Goal: Transaction & Acquisition: Purchase product/service

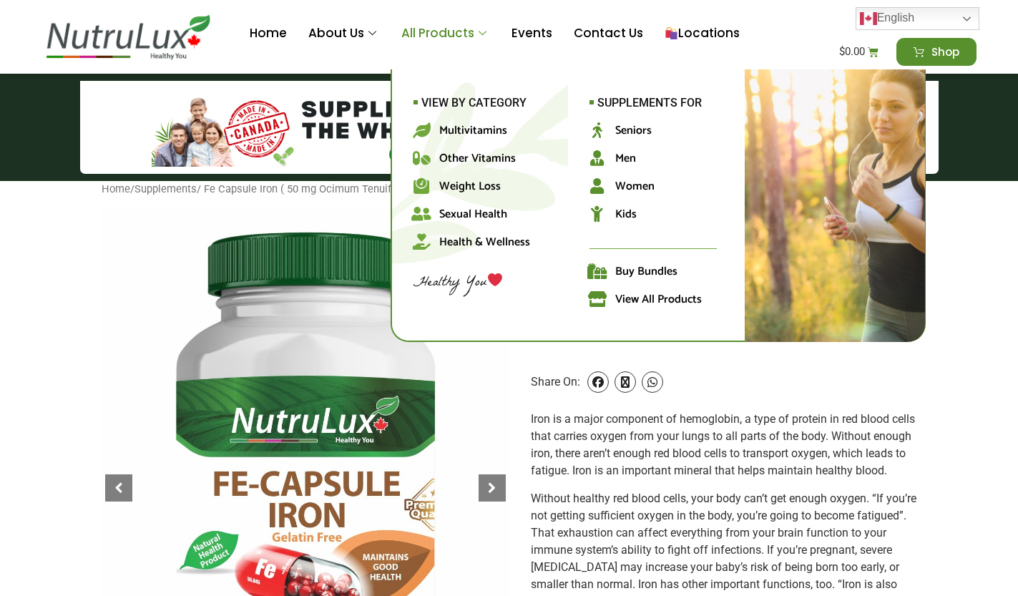
click at [441, 34] on link "All Products" at bounding box center [446, 33] width 110 height 57
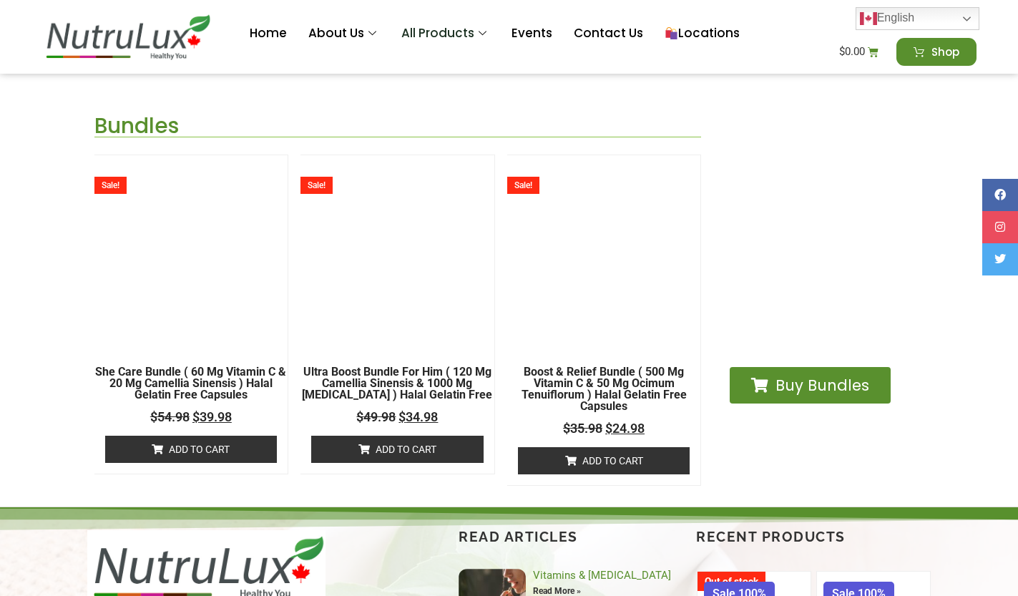
scroll to position [3891, 0]
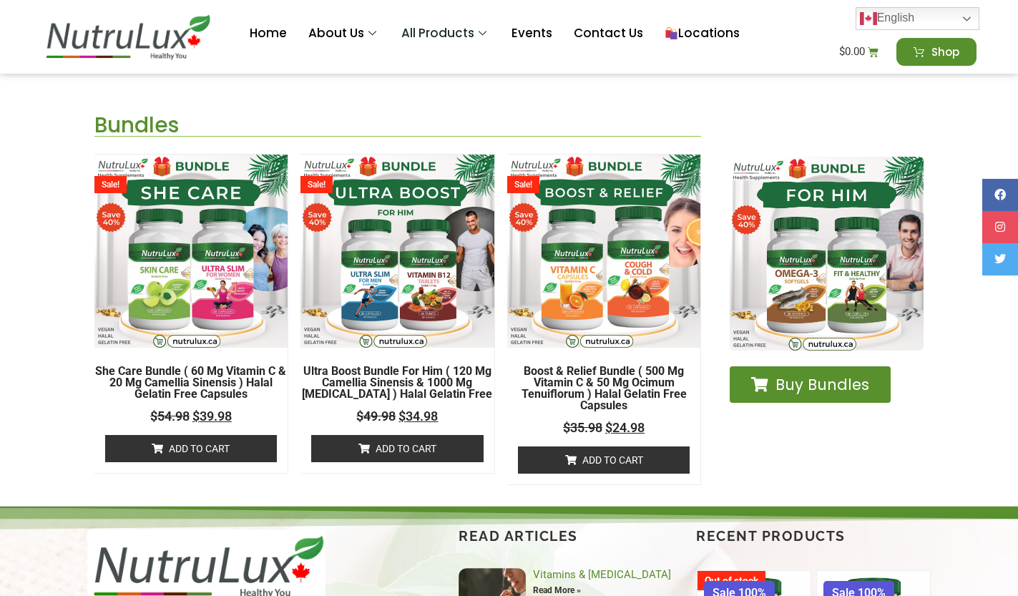
click at [212, 312] on img at bounding box center [190, 250] width 193 height 193
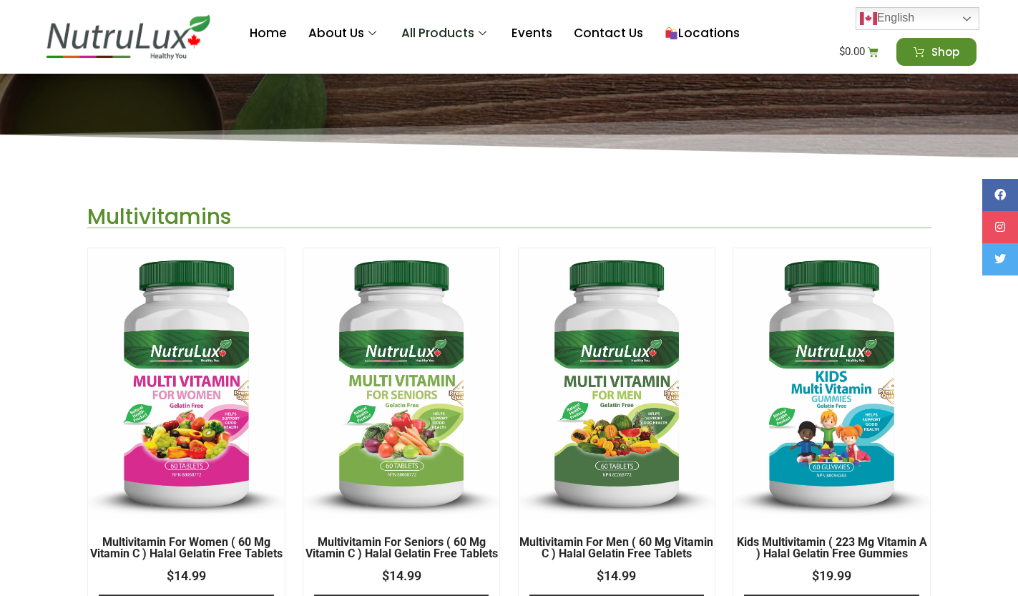
scroll to position [0, 0]
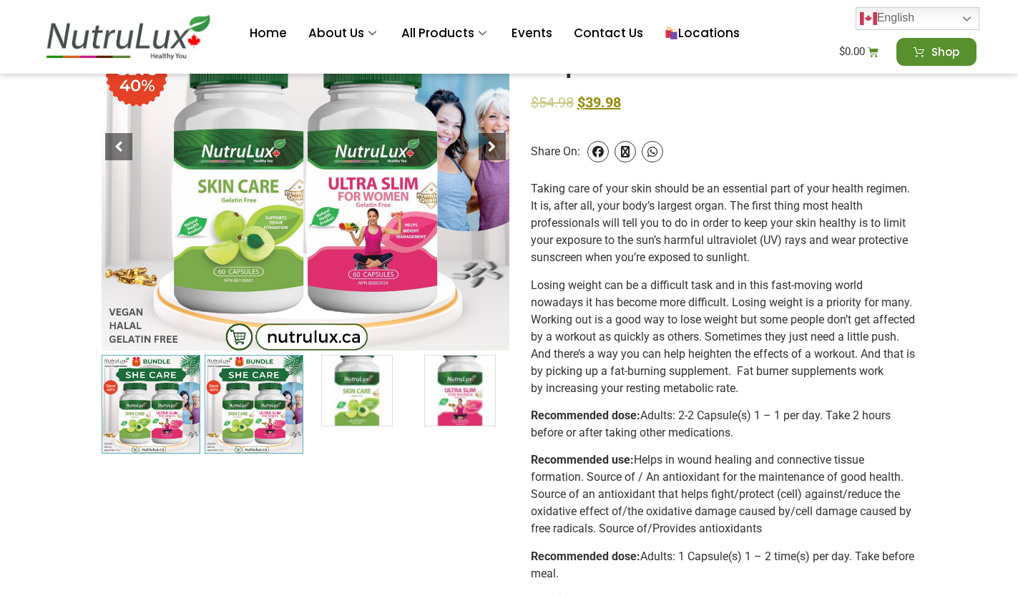
scroll to position [237, 0]
